Goal: Task Accomplishment & Management: Complete application form

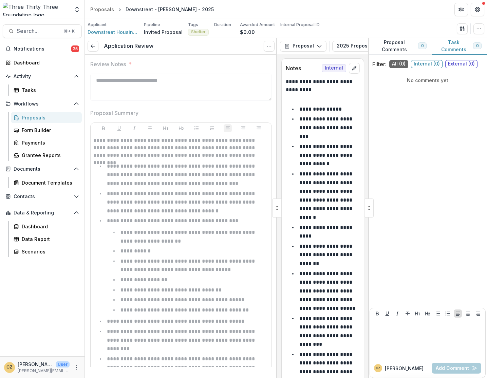
scroll to position [40, 0]
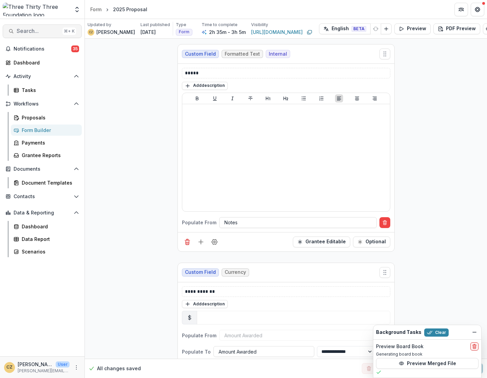
click at [42, 31] on span "Search..." at bounding box center [38, 31] width 43 height 6
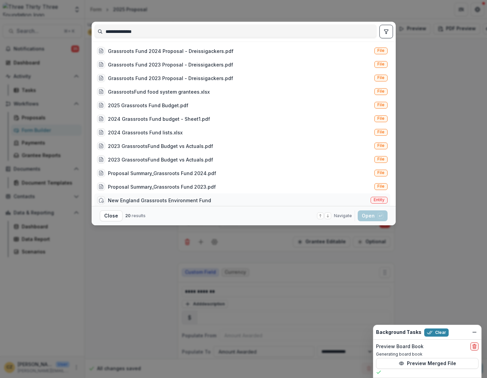
type input "**********"
click at [169, 200] on div "New England Grassroots Environment Fund" at bounding box center [159, 200] width 103 height 7
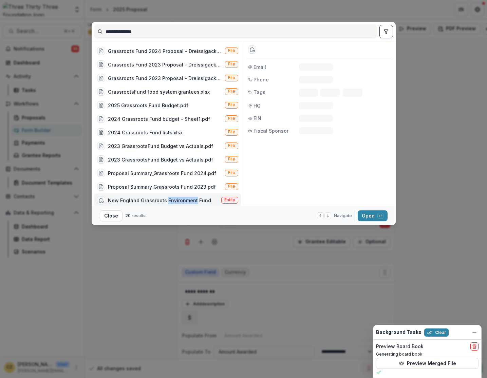
scroll to position [4, 0]
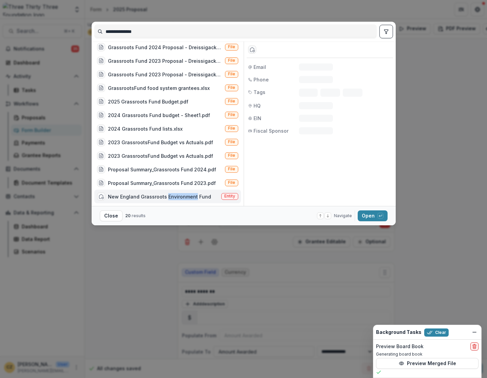
click at [169, 200] on div "New England Grassroots Environment Fund" at bounding box center [159, 196] width 103 height 7
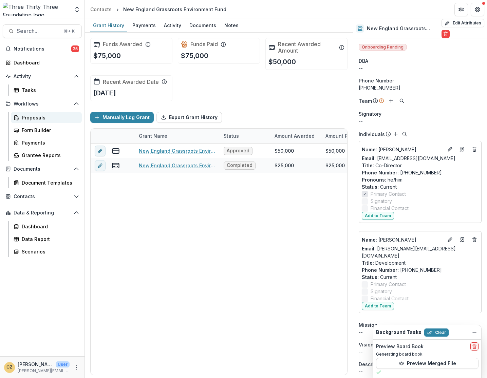
click at [29, 116] on div "Proposals" at bounding box center [49, 117] width 55 height 7
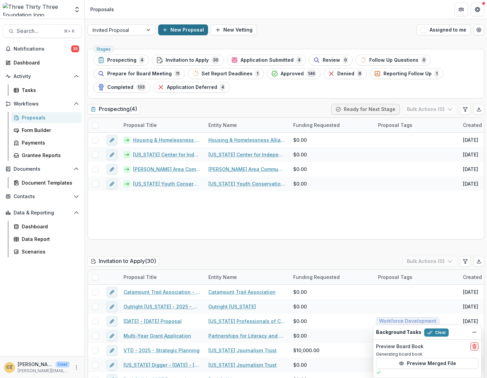
click at [189, 27] on button "New Proposal" at bounding box center [183, 29] width 50 height 11
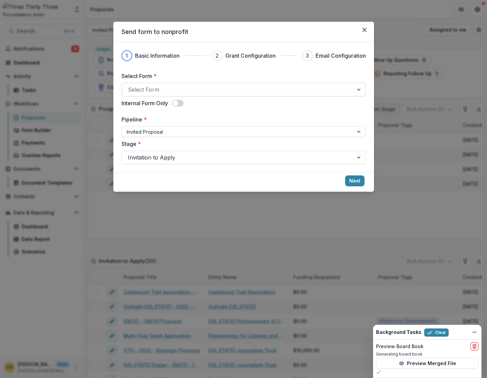
click at [166, 92] on div at bounding box center [237, 90] width 219 height 10
click at [367, 29] on button "Close" at bounding box center [364, 29] width 11 height 11
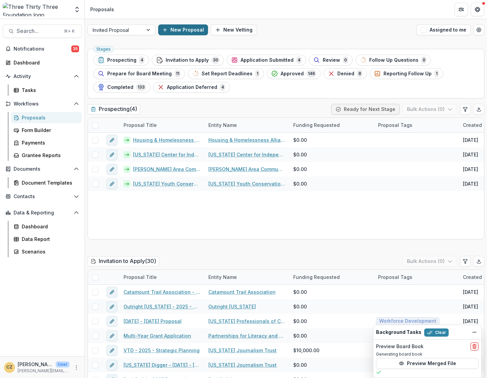
click at [185, 30] on button "New Proposal" at bounding box center [183, 29] width 50 height 11
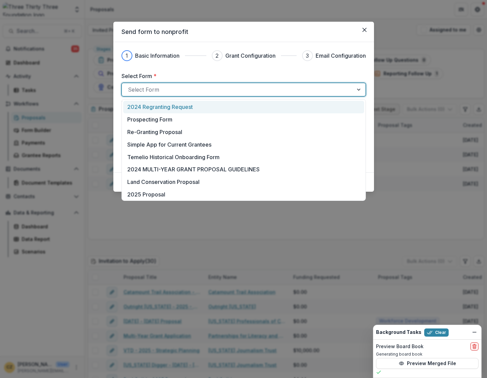
click at [148, 89] on div at bounding box center [237, 90] width 219 height 10
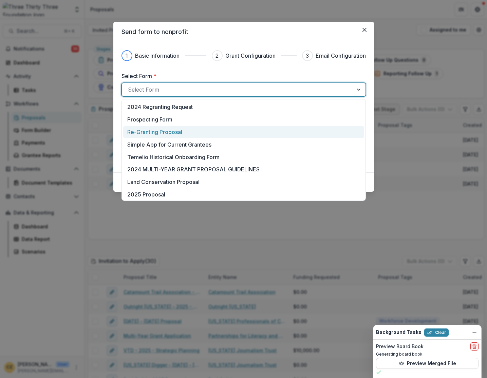
click at [146, 131] on p "Re-Granting Proposal" at bounding box center [154, 132] width 55 height 8
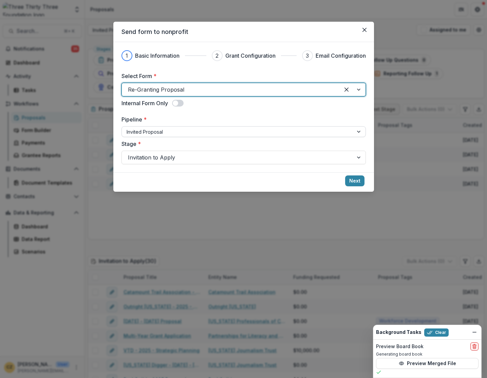
click at [146, 132] on div at bounding box center [238, 132] width 222 height 8
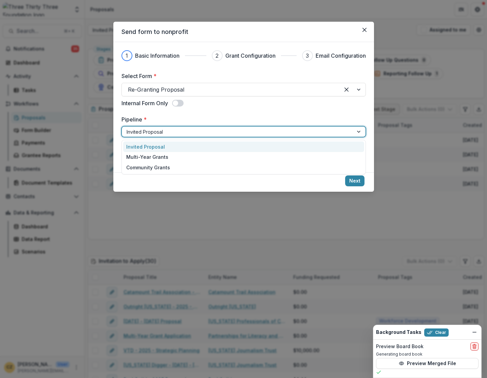
click at [146, 132] on div at bounding box center [238, 132] width 222 height 8
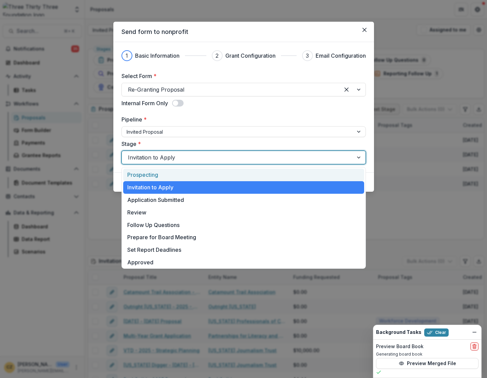
click at [144, 155] on div at bounding box center [237, 158] width 219 height 10
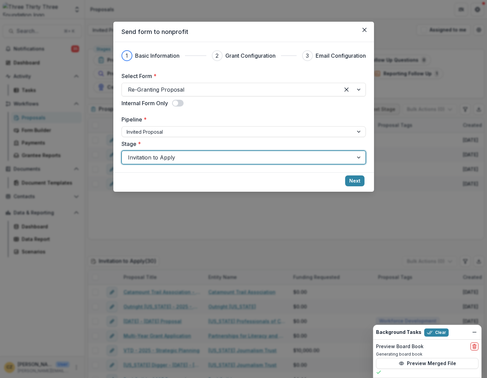
click at [144, 155] on div at bounding box center [237, 158] width 219 height 10
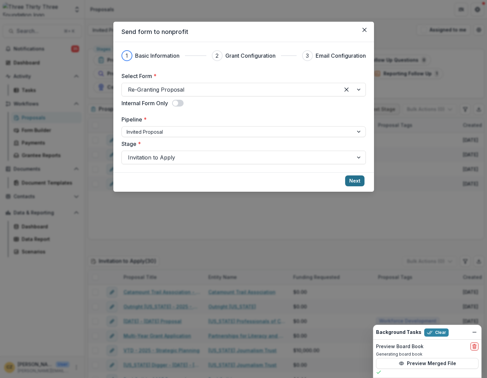
click at [355, 180] on button "Next" at bounding box center [354, 181] width 19 height 11
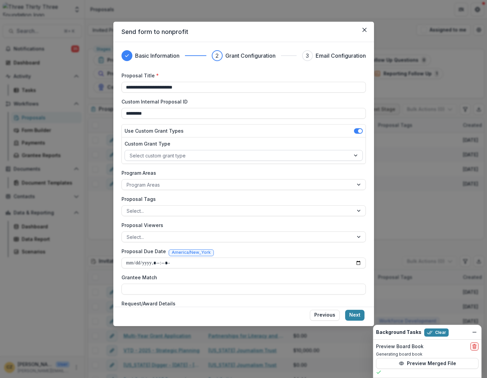
click at [164, 157] on div at bounding box center [238, 155] width 216 height 8
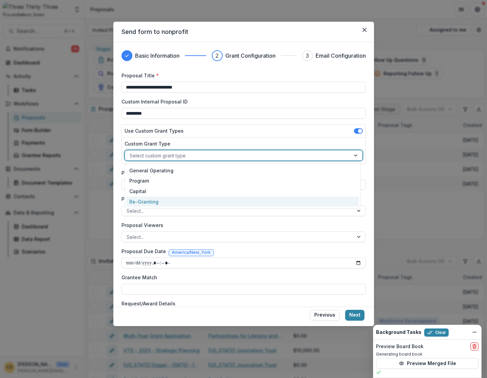
click at [146, 200] on div "Re-Granting" at bounding box center [242, 202] width 233 height 11
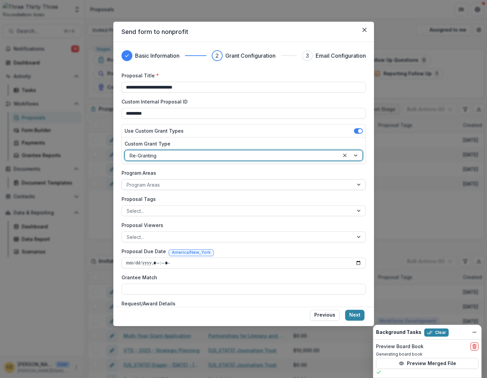
click at [144, 190] on div "Program Areas" at bounding box center [244, 184] width 244 height 11
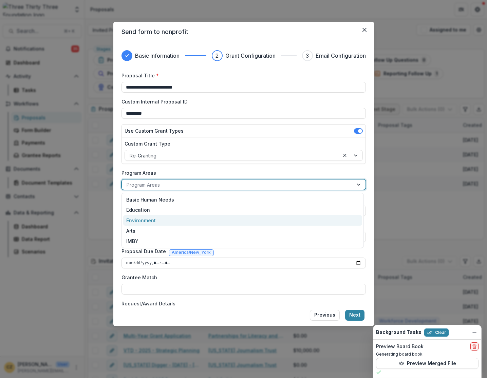
click at [139, 220] on div "Environment" at bounding box center [242, 220] width 239 height 11
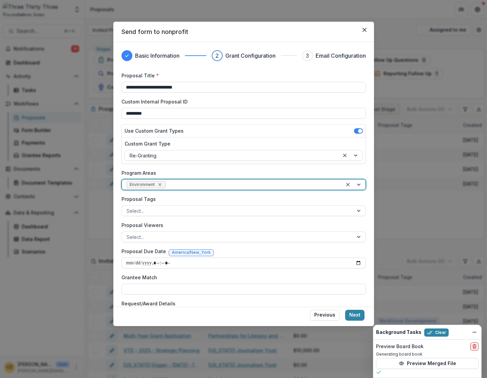
click at [160, 185] on icon "Remove Environment" at bounding box center [160, 184] width 3 height 3
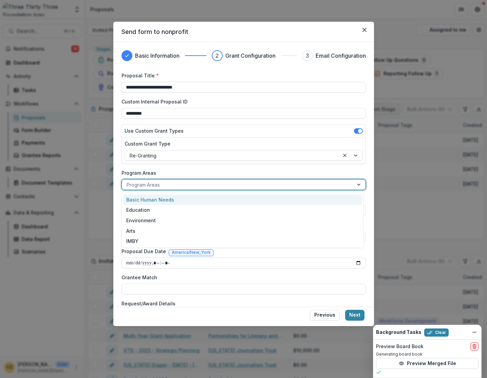
click at [159, 185] on div at bounding box center [238, 185] width 222 height 8
click at [147, 199] on div "Basic Human Needs" at bounding box center [242, 200] width 239 height 11
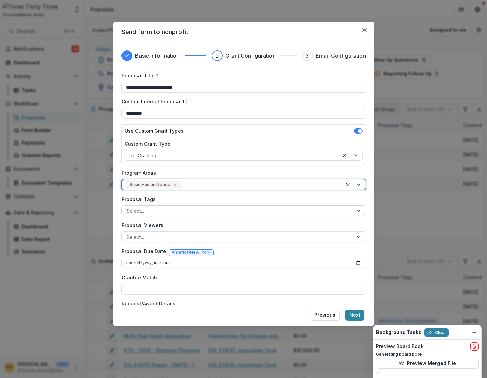
click at [144, 210] on div at bounding box center [238, 211] width 222 height 8
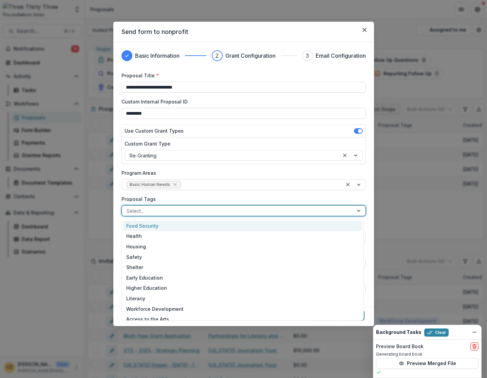
click at [146, 224] on div "Food Security" at bounding box center [242, 226] width 239 height 11
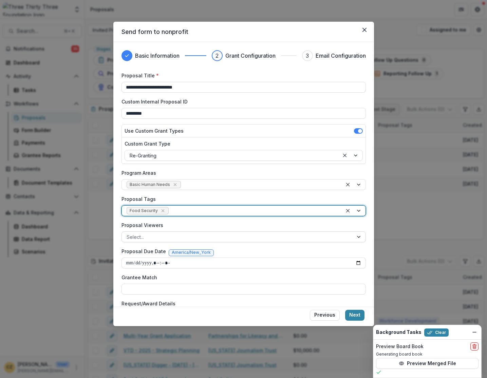
click at [141, 237] on div at bounding box center [238, 237] width 222 height 8
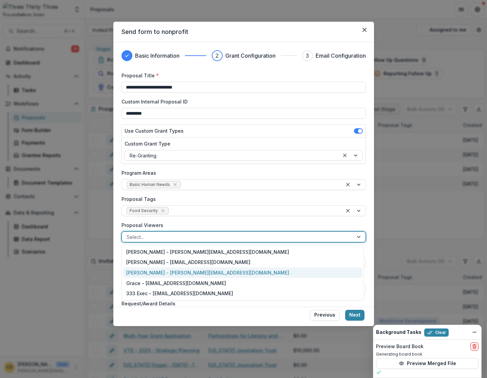
click at [141, 272] on div "Christine Zachai - christine@threethirtythree.net" at bounding box center [242, 273] width 239 height 11
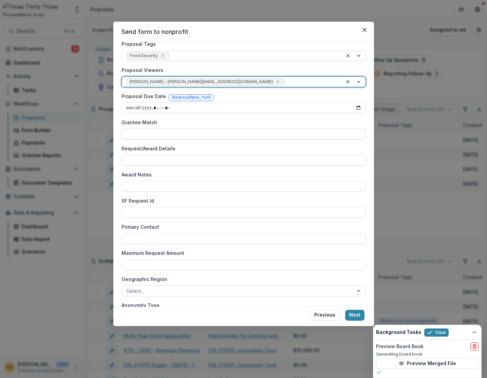
scroll to position [167, 0]
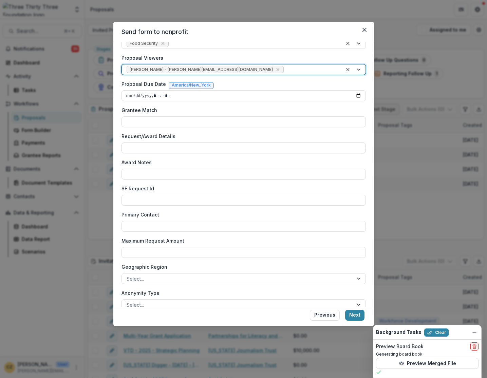
click at [144, 148] on input "Request/Award Details" at bounding box center [244, 148] width 244 height 11
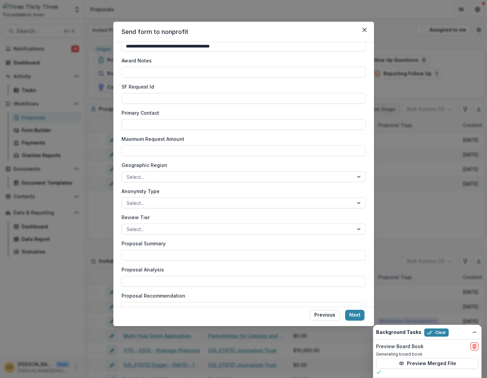
scroll to position [294, 0]
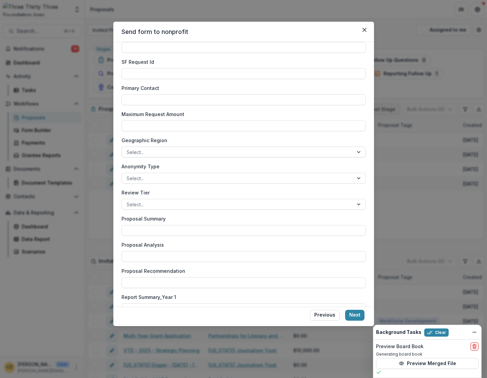
type input "**********"
click at [143, 153] on div at bounding box center [238, 152] width 222 height 8
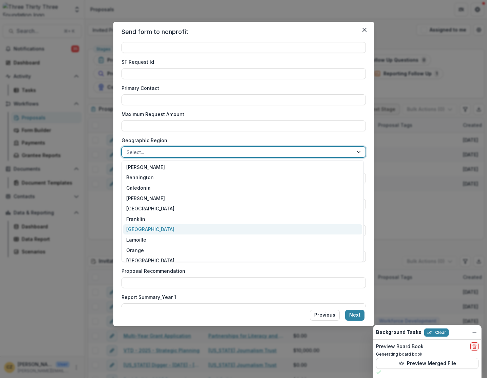
scroll to position [78, 0]
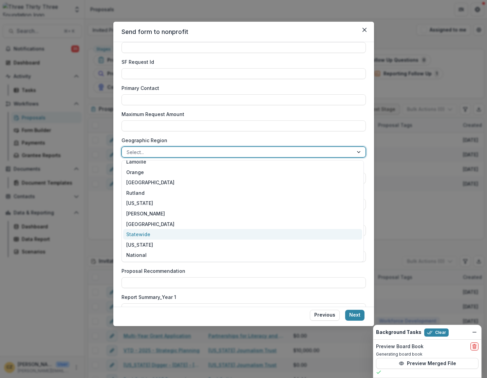
click at [154, 233] on div "Statewide" at bounding box center [242, 234] width 239 height 11
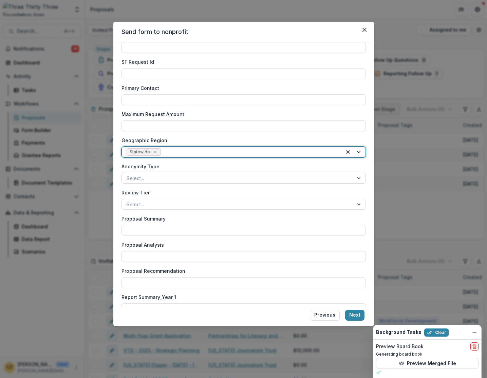
click at [152, 176] on div at bounding box center [238, 178] width 222 height 8
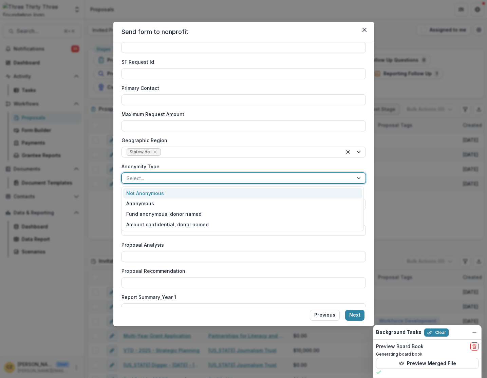
click at [151, 192] on div "Not Anonymous" at bounding box center [242, 193] width 239 height 11
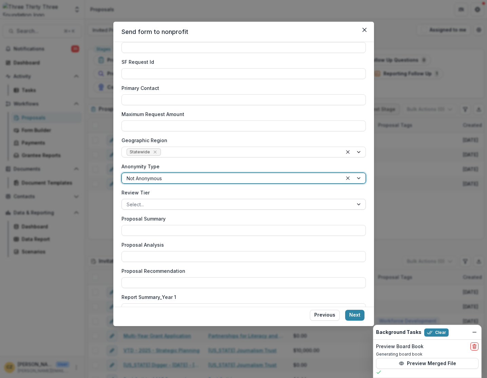
click at [150, 204] on div at bounding box center [238, 204] width 222 height 8
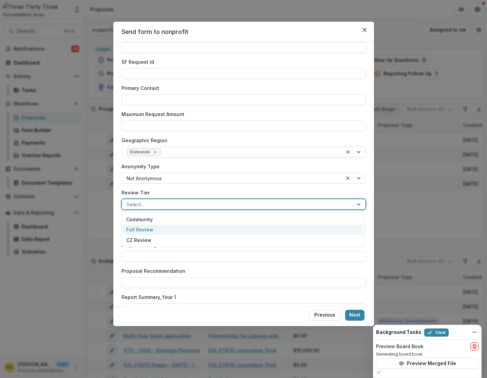
click at [147, 231] on div "Full Review" at bounding box center [242, 230] width 239 height 11
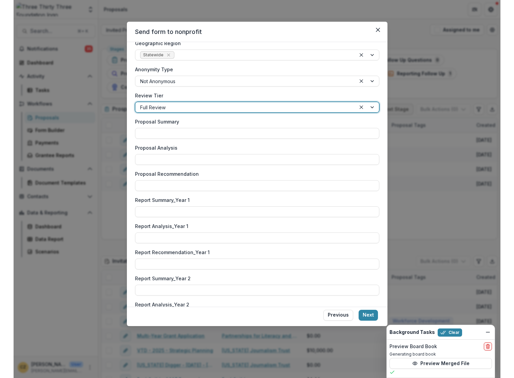
scroll to position [404, 0]
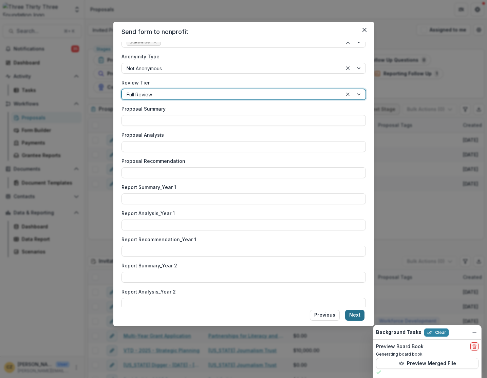
click at [359, 315] on button "Next" at bounding box center [354, 315] width 19 height 11
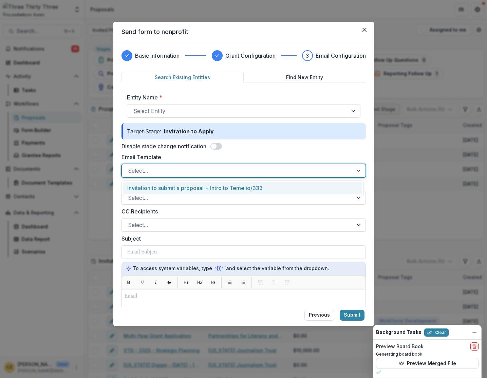
click at [171, 171] on div at bounding box center [237, 171] width 219 height 10
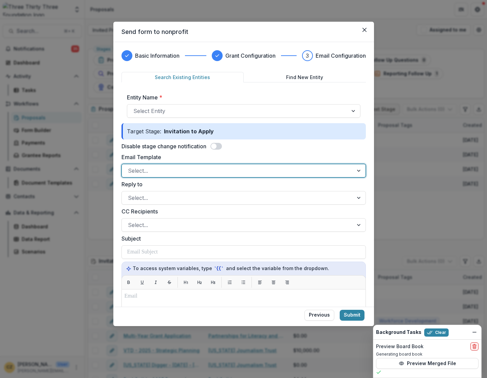
click at [218, 144] on span at bounding box center [216, 146] width 12 height 7
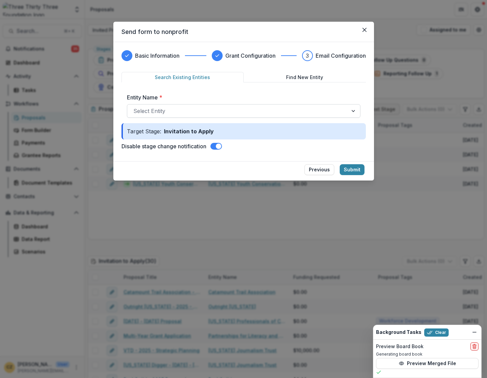
click at [243, 114] on div at bounding box center [237, 111] width 208 height 10
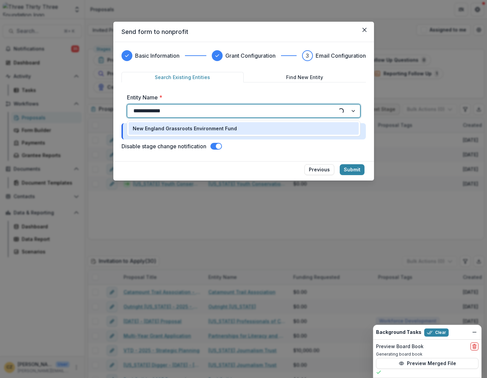
type input "**********"
click at [215, 128] on p "New England Grassroots Environment Fund" at bounding box center [185, 128] width 104 height 7
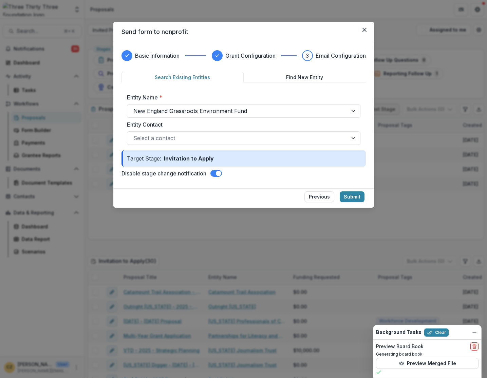
click at [215, 128] on label "Entity Contact" at bounding box center [242, 125] width 230 height 8
click at [135, 134] on input "Entity Contact" at bounding box center [134, 138] width 2 height 8
click at [359, 198] on button "Submit" at bounding box center [352, 196] width 25 height 11
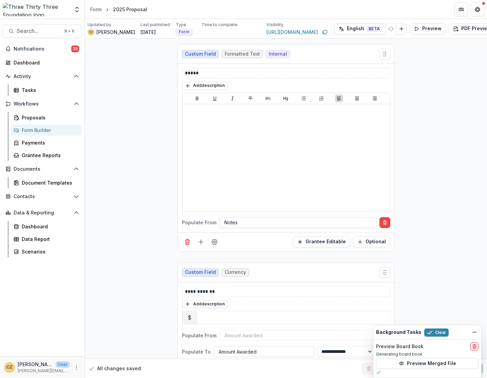
click at [34, 131] on div "Form Builder" at bounding box center [49, 130] width 55 height 7
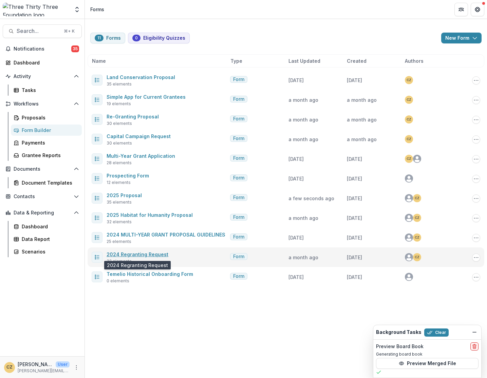
click at [130, 253] on link "2024 Regranting Request" at bounding box center [138, 255] width 62 height 6
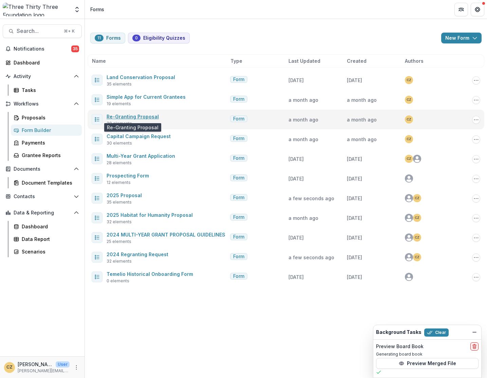
click at [125, 115] on link "Re-Granting Proposal" at bounding box center [133, 117] width 52 height 6
